Goal: Transaction & Acquisition: Purchase product/service

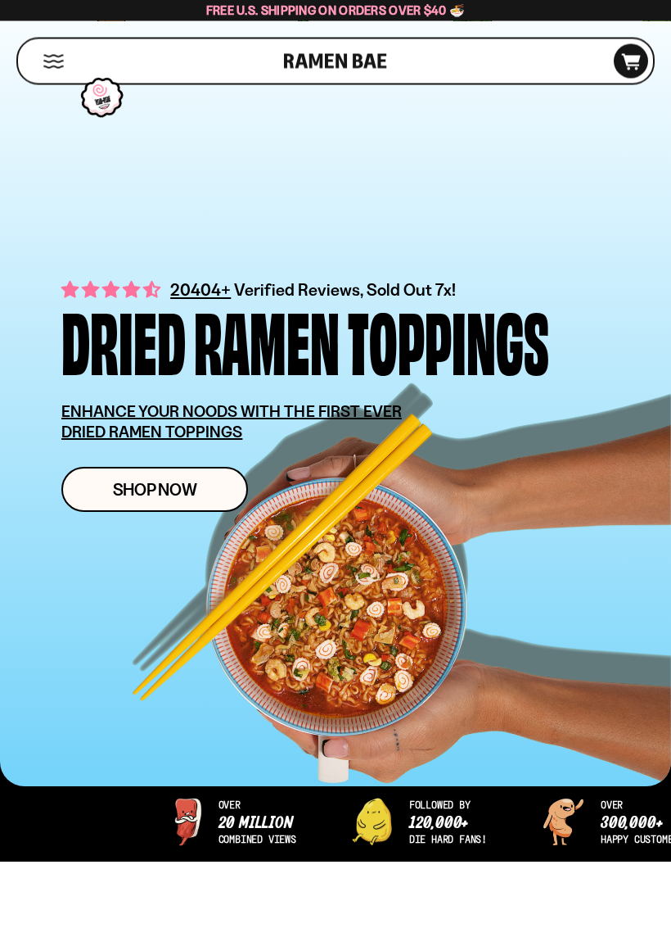
scroll to position [44, 0]
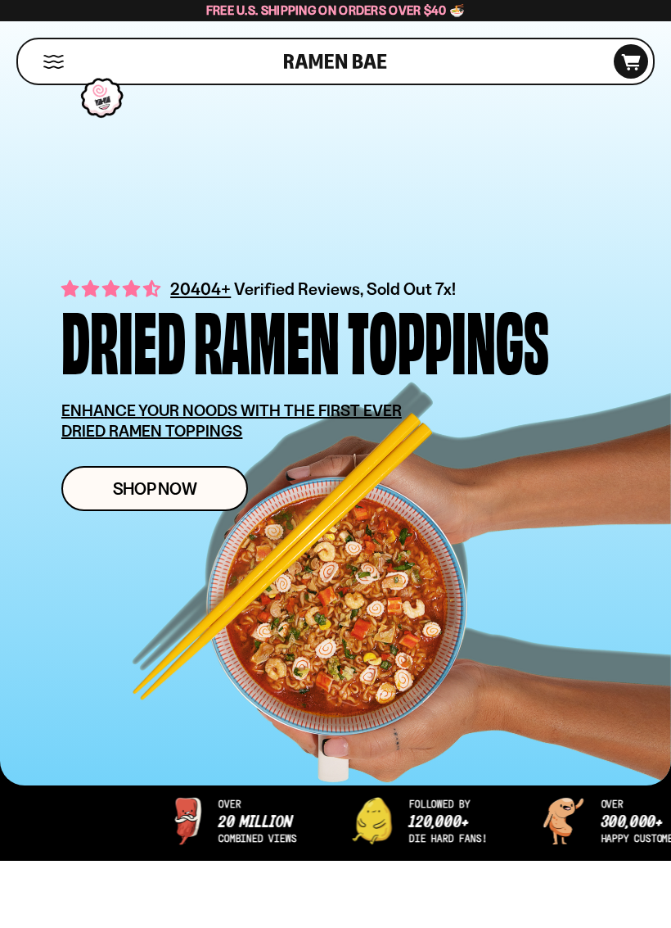
click at [143, 490] on span "Shop Now" at bounding box center [155, 488] width 84 height 17
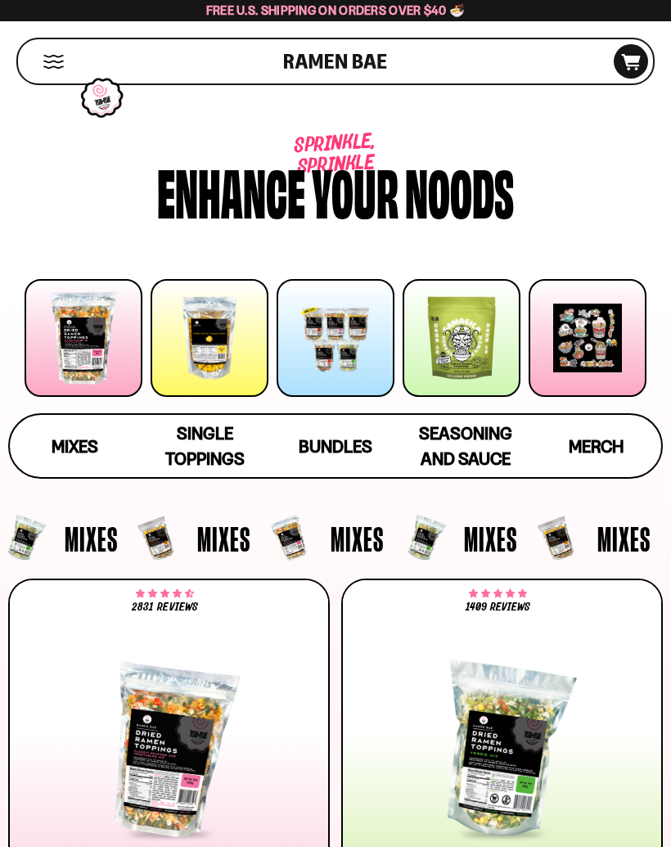
click at [343, 336] on div at bounding box center [336, 338] width 118 height 118
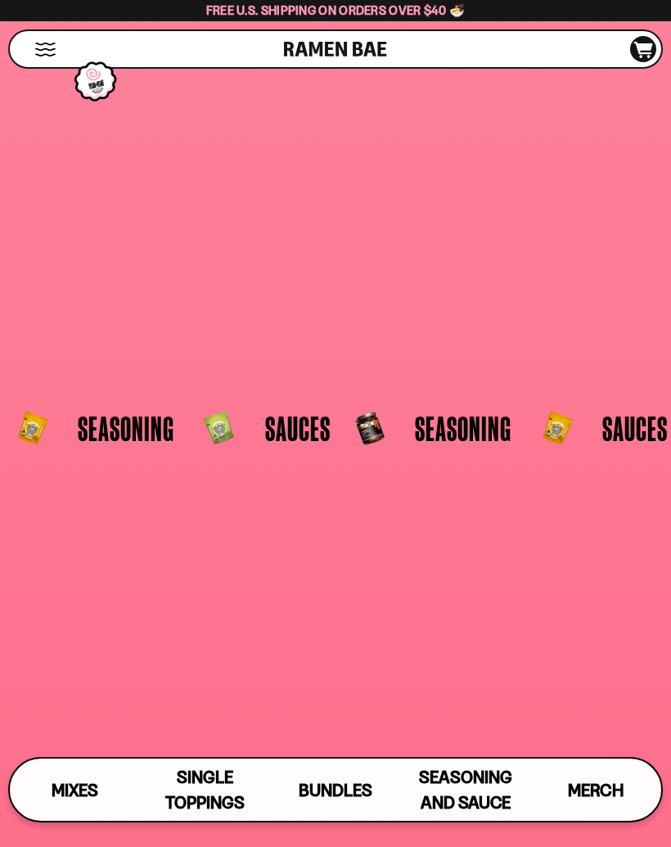
scroll to position [5915, 0]
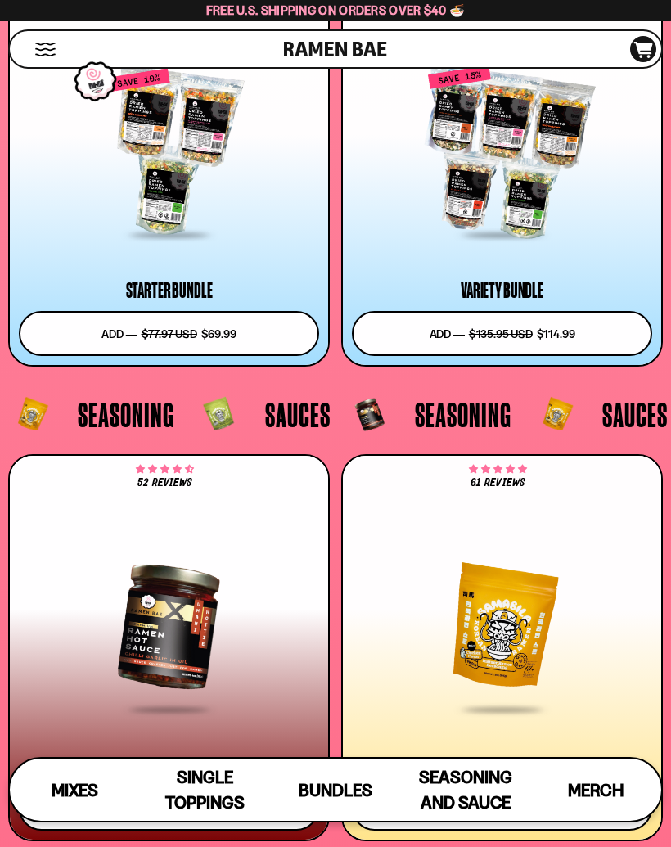
type input "**********"
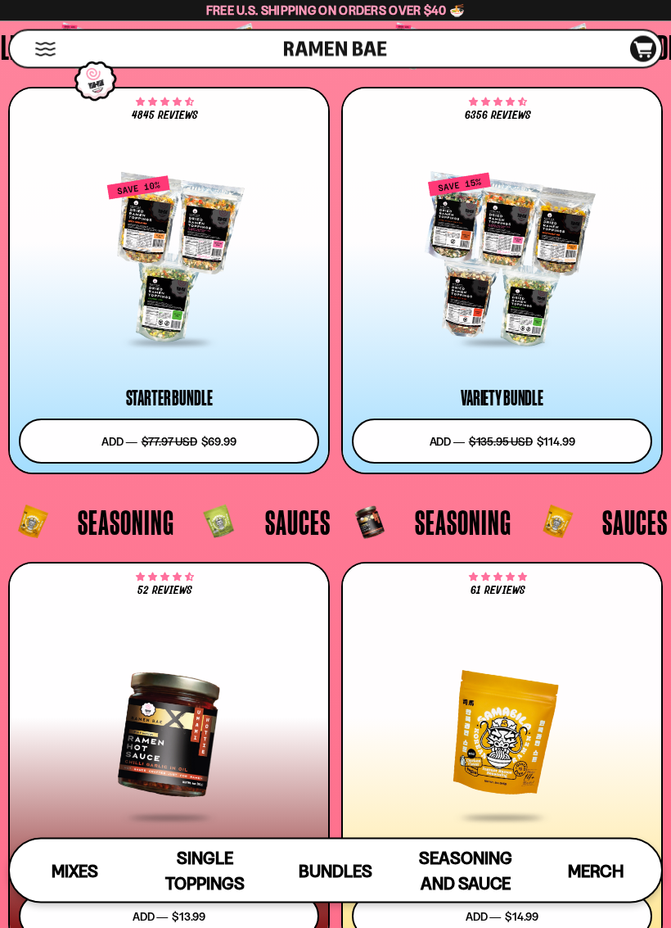
scroll to position [5810, 0]
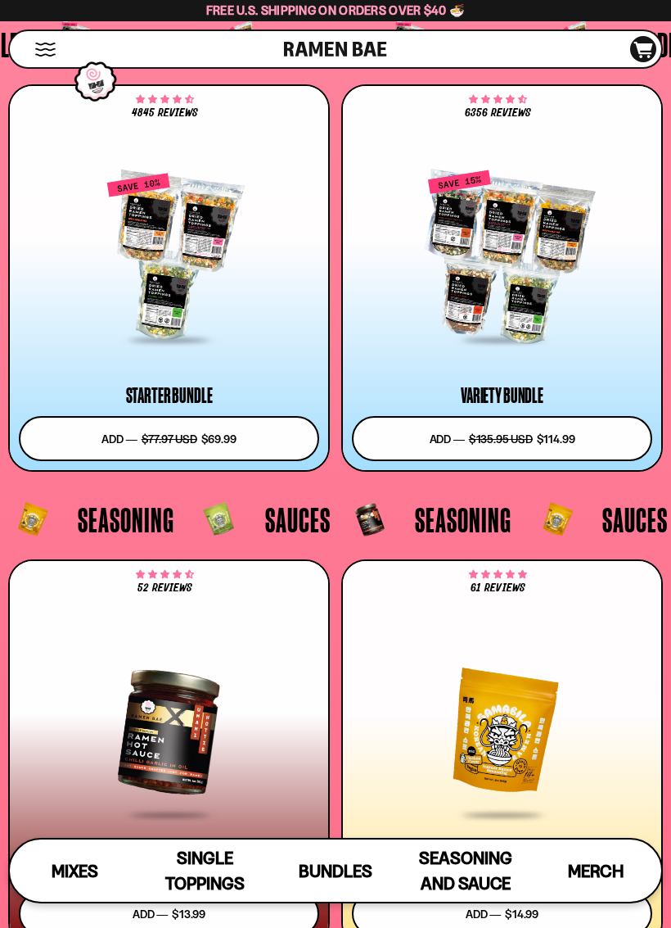
click at [239, 310] on div at bounding box center [169, 256] width 301 height 169
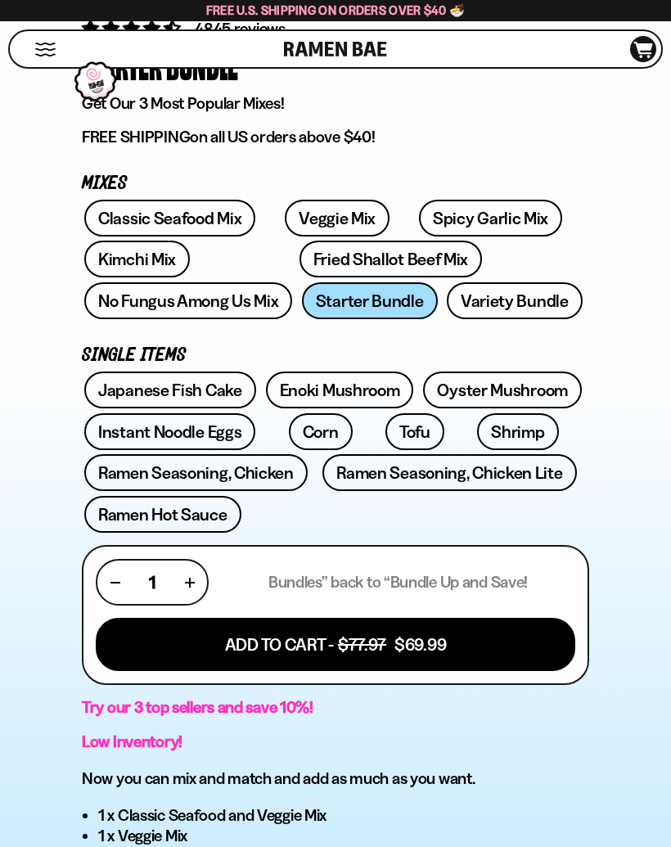
scroll to position [576, 0]
